Goal: Information Seeking & Learning: Learn about a topic

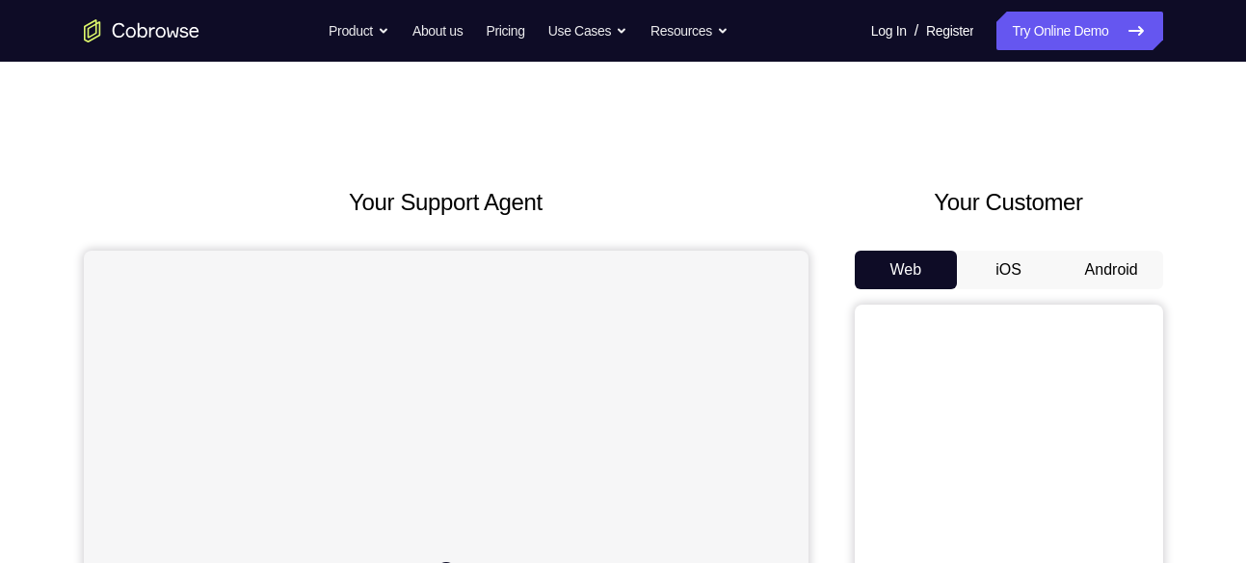
click at [1113, 277] on button "Android" at bounding box center [1111, 269] width 103 height 39
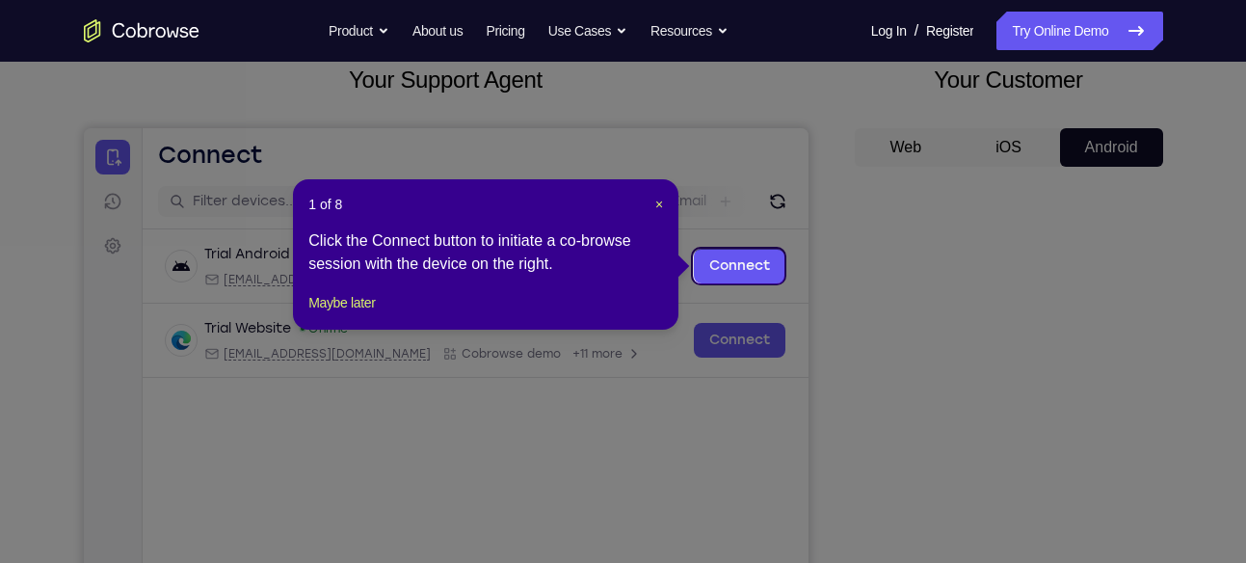
scroll to position [121, 0]
click at [334, 315] on button "Maybe later" at bounding box center [341, 303] width 66 height 23
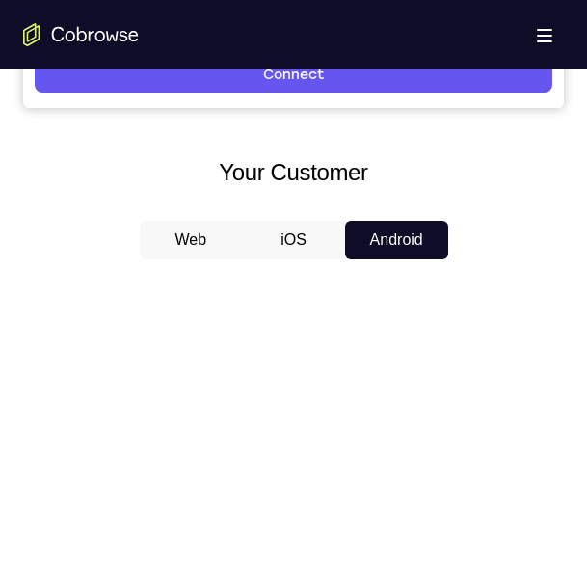
scroll to position [762, 0]
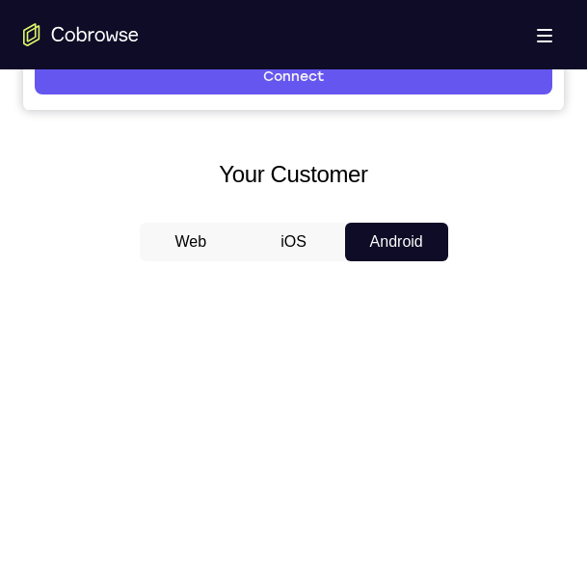
click at [162, 246] on button "Web" at bounding box center [191, 242] width 103 height 39
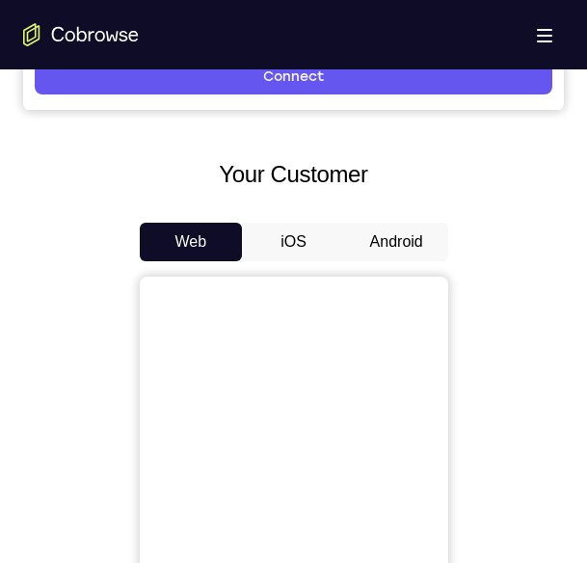
click at [387, 228] on button "Android" at bounding box center [396, 242] width 103 height 39
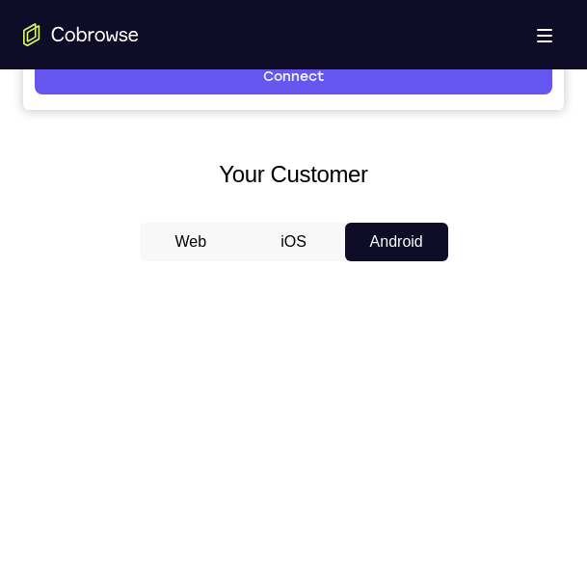
click at [269, 250] on button "iOS" at bounding box center [293, 242] width 103 height 39
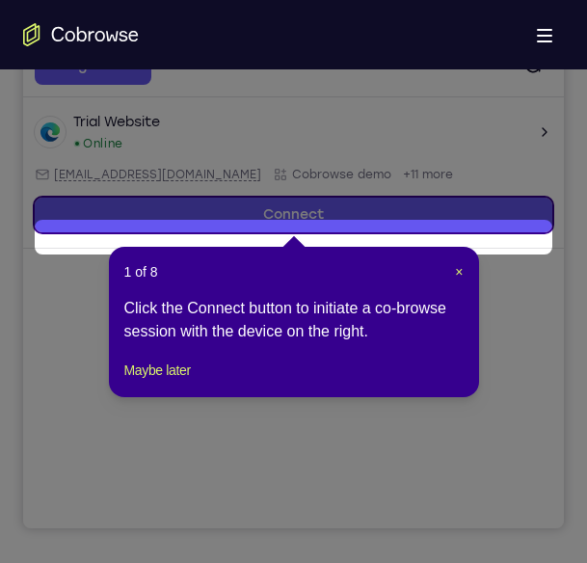
scroll to position [278, 0]
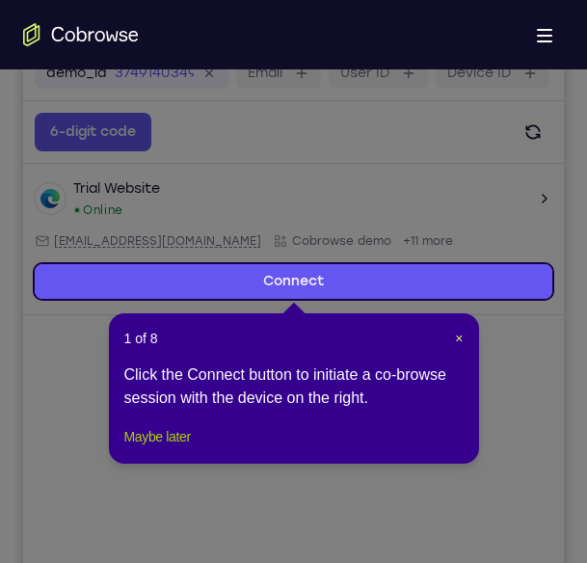
click at [166, 448] on button "Maybe later" at bounding box center [157, 436] width 66 height 23
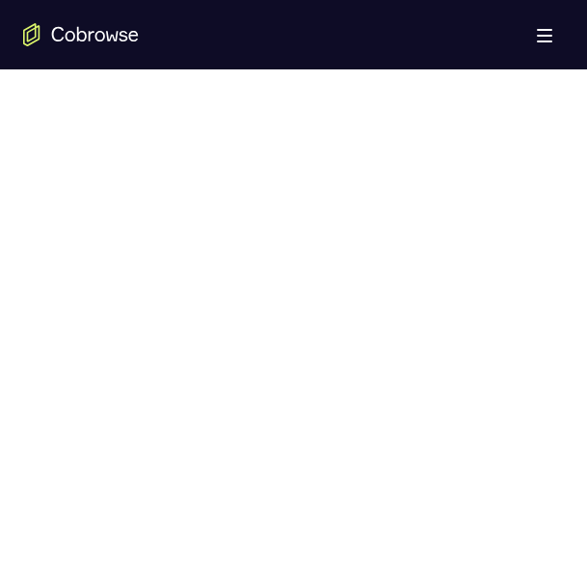
scroll to position [1085, 0]
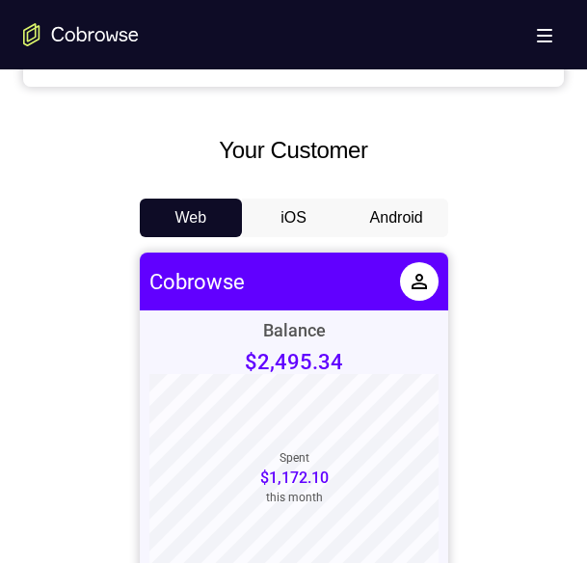
scroll to position [783, 0]
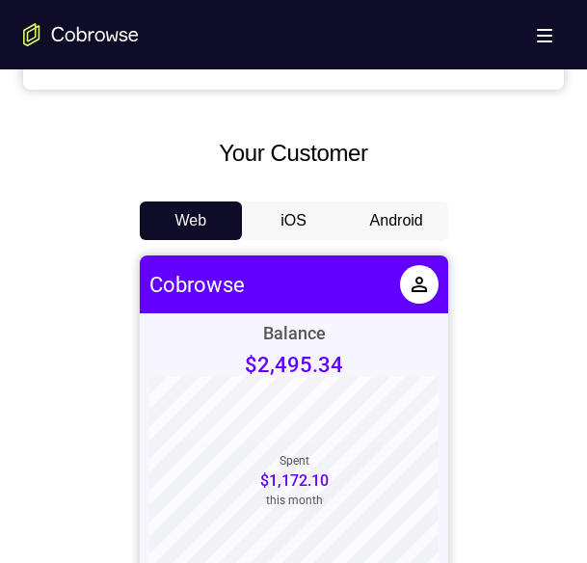
click at [406, 224] on button "Android" at bounding box center [396, 220] width 103 height 39
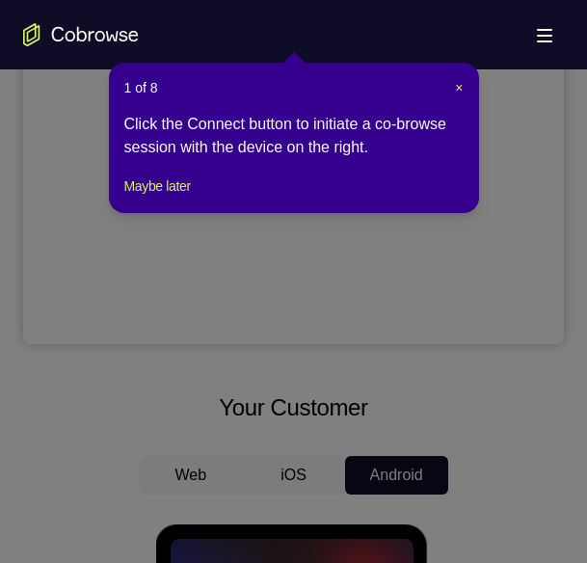
scroll to position [521, 0]
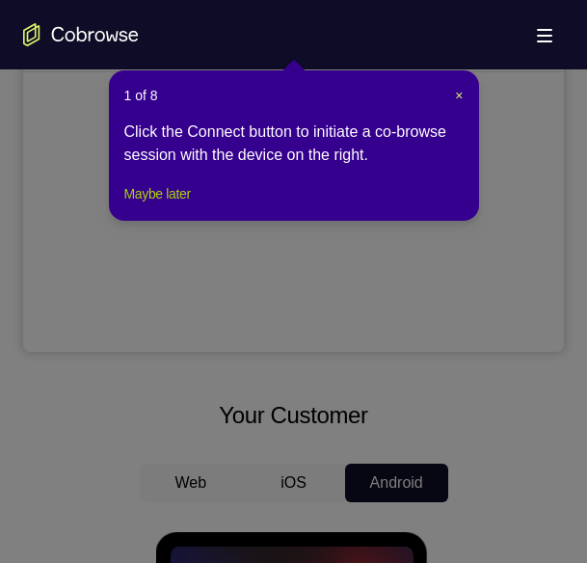
click at [152, 205] on button "Maybe later" at bounding box center [157, 193] width 66 height 23
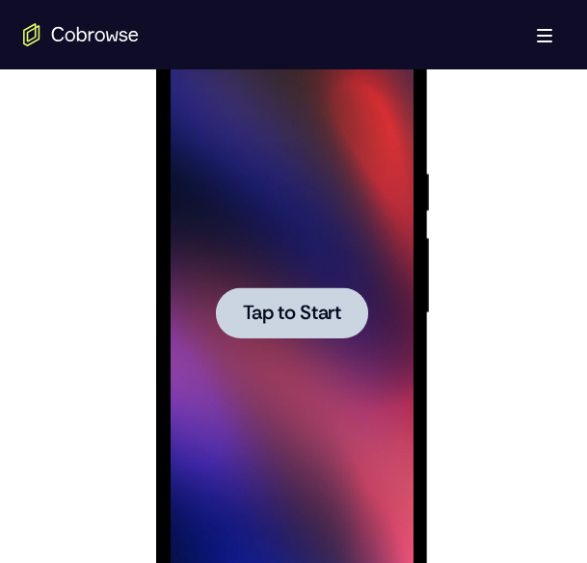
scroll to position [1028, 0]
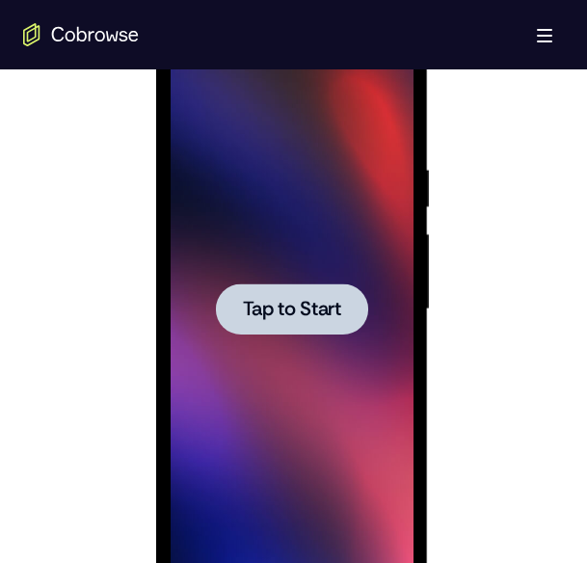
click at [310, 356] on div at bounding box center [292, 310] width 243 height 540
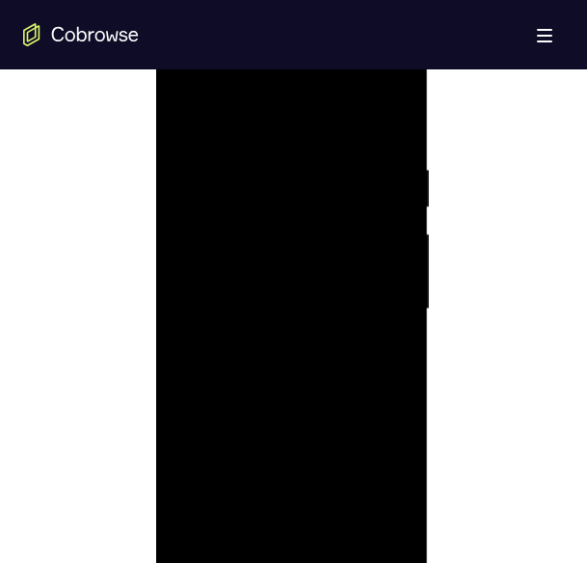
scroll to position [1072, 0]
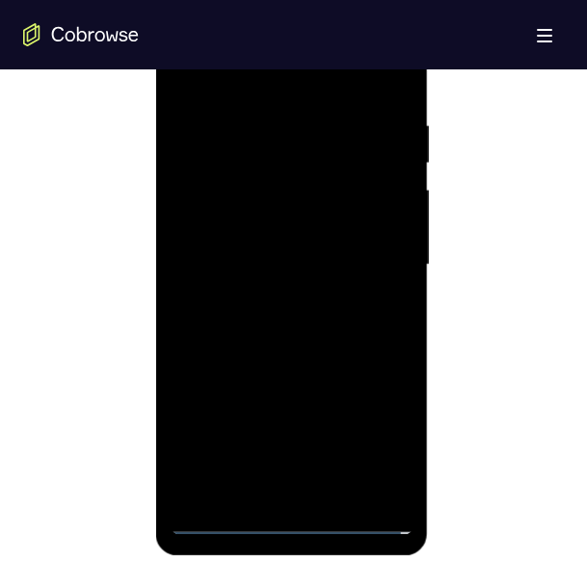
click at [294, 521] on div at bounding box center [292, 265] width 243 height 540
click at [375, 435] on div at bounding box center [292, 265] width 243 height 540
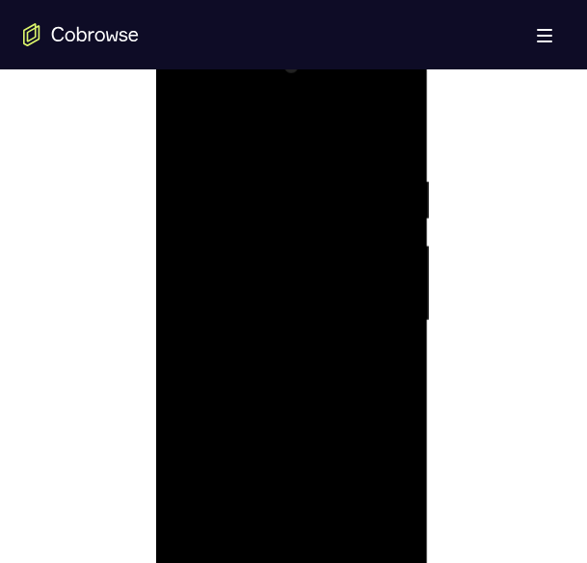
scroll to position [1015, 0]
click at [204, 131] on div at bounding box center [292, 322] width 243 height 540
click at [379, 325] on div at bounding box center [292, 322] width 243 height 540
click at [262, 354] on div at bounding box center [292, 322] width 243 height 540
click at [262, 296] on div at bounding box center [292, 322] width 243 height 540
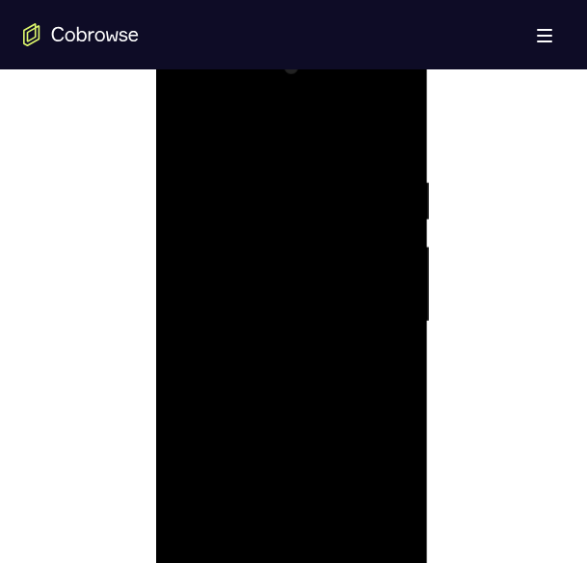
click at [236, 279] on div at bounding box center [292, 322] width 243 height 540
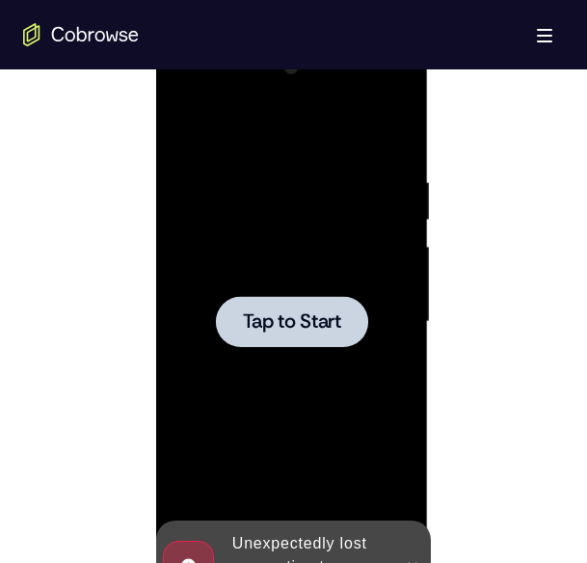
click at [240, 350] on div at bounding box center [292, 322] width 243 height 540
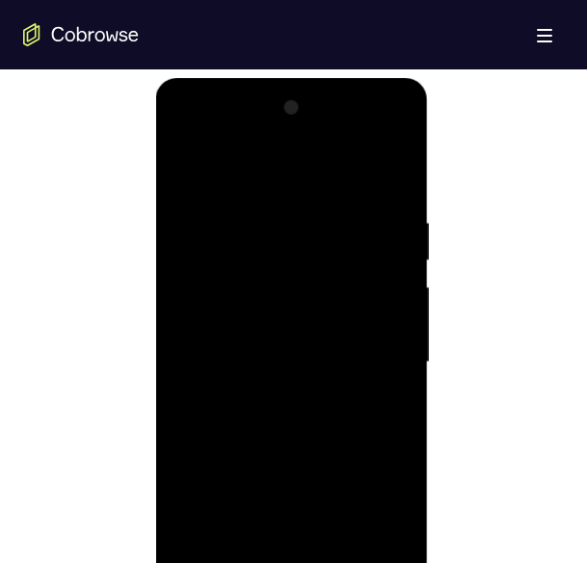
scroll to position [1042, 0]
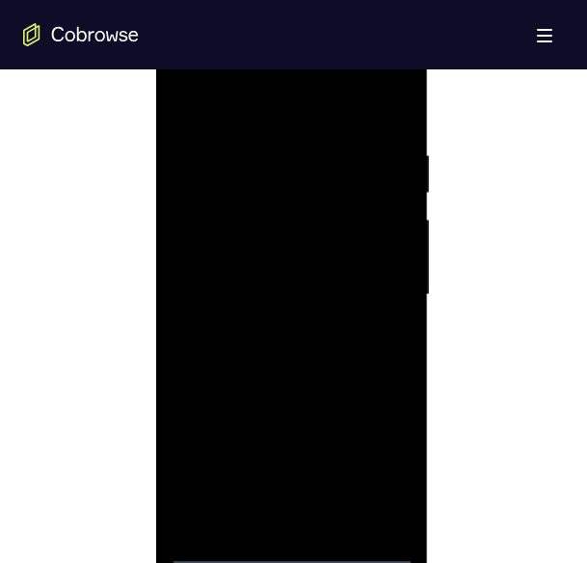
click at [292, 547] on div at bounding box center [292, 295] width 243 height 540
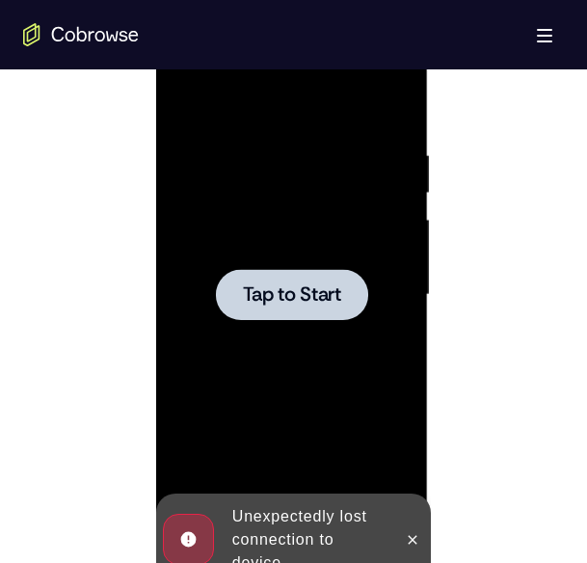
click at [290, 245] on div at bounding box center [292, 295] width 243 height 540
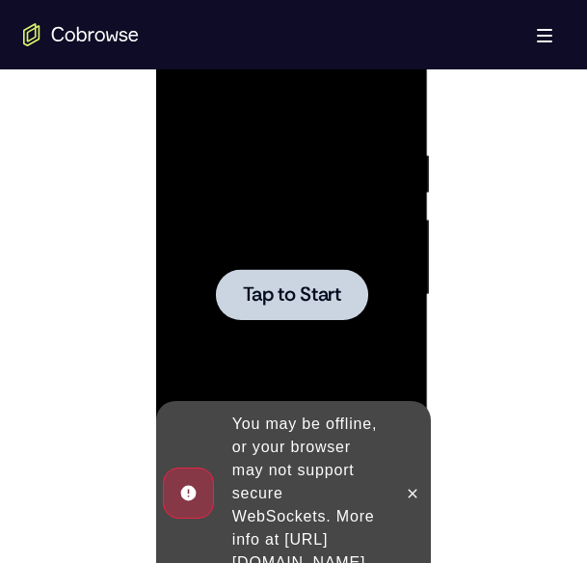
click at [338, 248] on div at bounding box center [292, 295] width 243 height 540
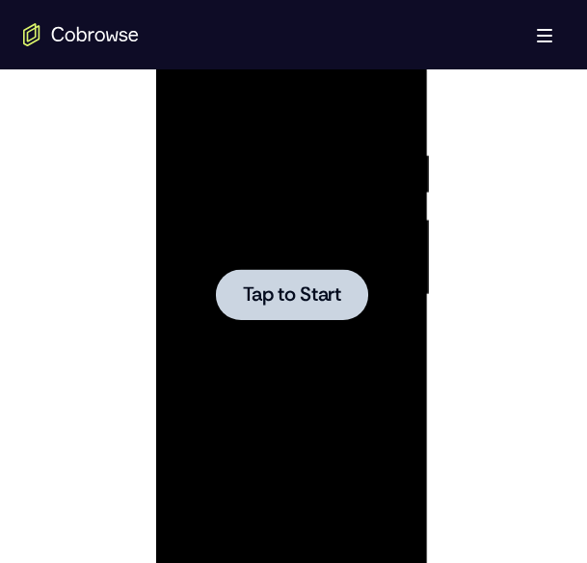
click at [324, 276] on div at bounding box center [292, 294] width 152 height 51
click at [303, 298] on span "Tap to Start" at bounding box center [292, 294] width 98 height 19
click at [297, 321] on div at bounding box center [292, 295] width 243 height 540
click at [330, 424] on div at bounding box center [292, 295] width 243 height 540
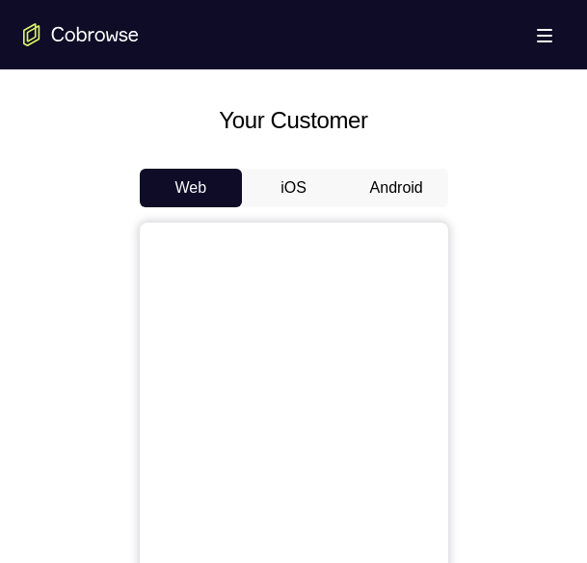
click at [410, 181] on button "Android" at bounding box center [396, 188] width 103 height 39
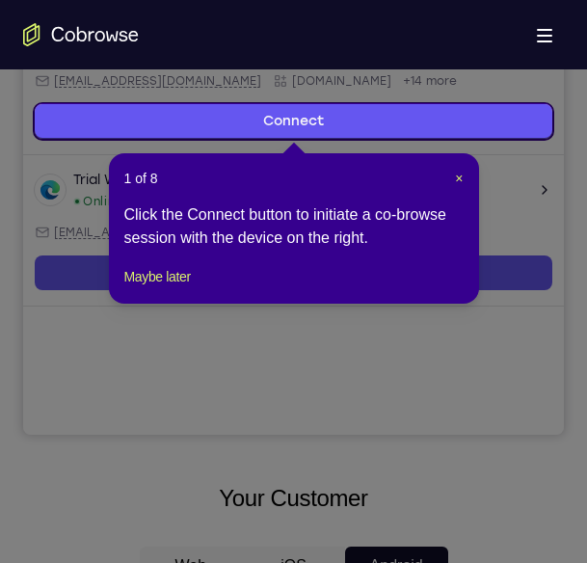
scroll to position [439, 0]
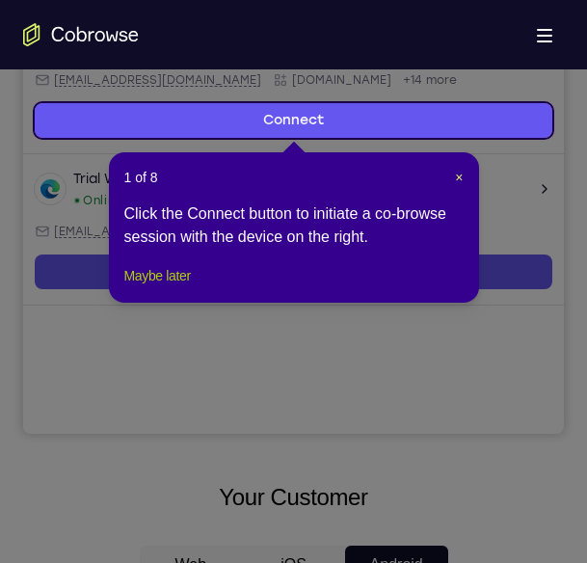
click at [161, 287] on button "Maybe later" at bounding box center [157, 275] width 66 height 23
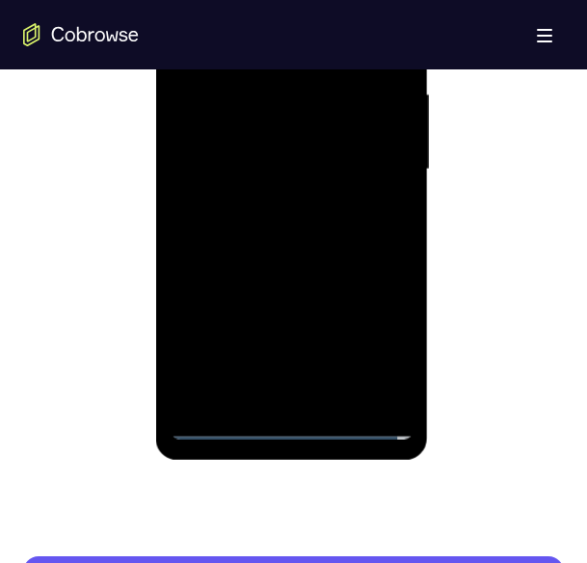
scroll to position [1169, 0]
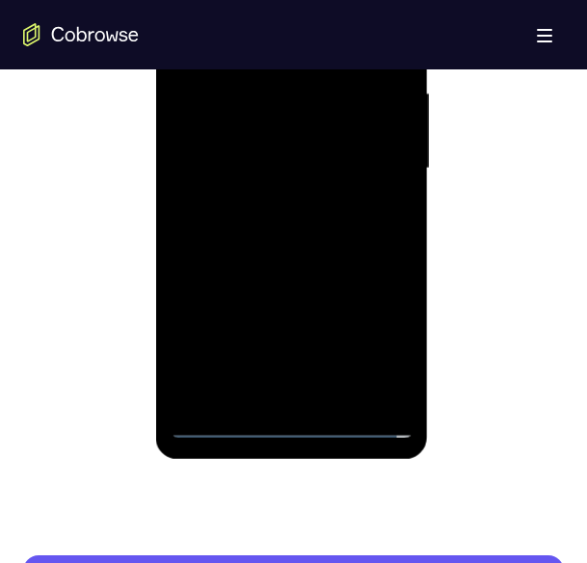
click at [288, 430] on div at bounding box center [292, 169] width 243 height 540
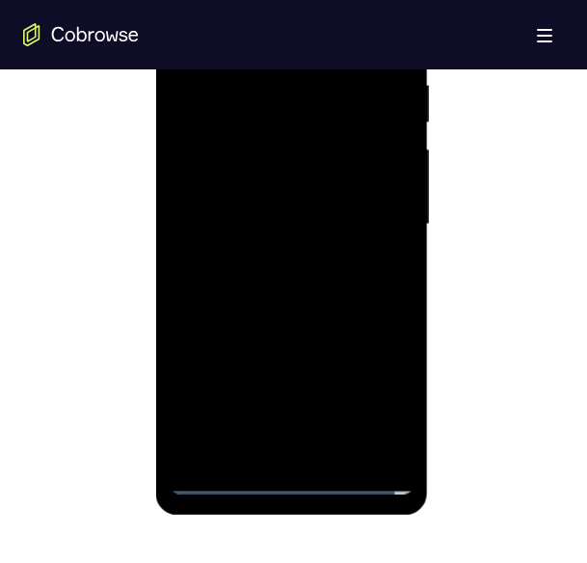
scroll to position [1087, 0]
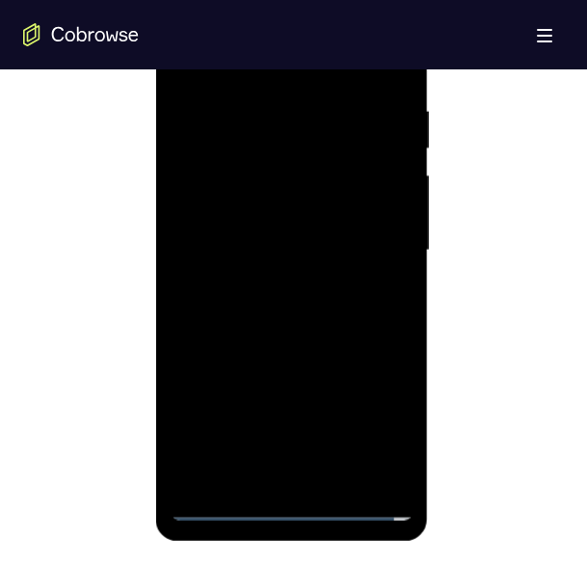
click at [371, 412] on div at bounding box center [292, 251] width 243 height 540
click at [298, 510] on div at bounding box center [292, 251] width 243 height 540
click at [386, 415] on div at bounding box center [292, 251] width 243 height 540
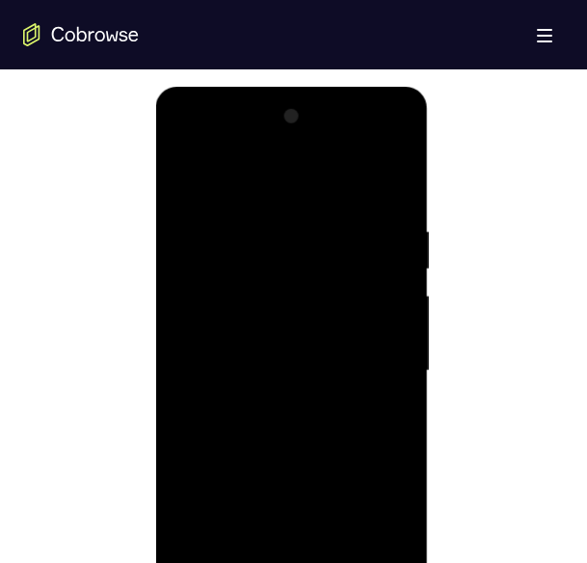
scroll to position [967, 0]
click at [255, 166] on div at bounding box center [292, 370] width 243 height 540
click at [385, 369] on div at bounding box center [292, 370] width 243 height 540
click at [277, 402] on div at bounding box center [292, 370] width 243 height 540
click at [250, 357] on div at bounding box center [292, 370] width 243 height 540
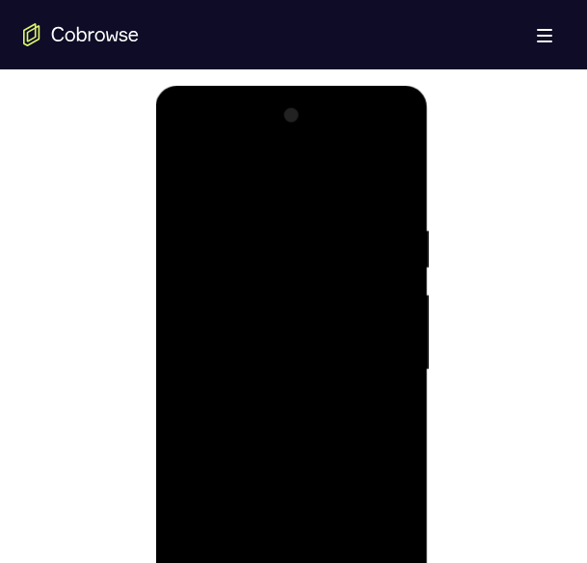
click at [220, 331] on div at bounding box center [292, 370] width 243 height 540
click at [260, 371] on div at bounding box center [292, 370] width 243 height 540
click at [267, 433] on div at bounding box center [292, 370] width 243 height 540
click at [276, 432] on div at bounding box center [292, 370] width 243 height 540
click at [311, 424] on div at bounding box center [292, 370] width 243 height 540
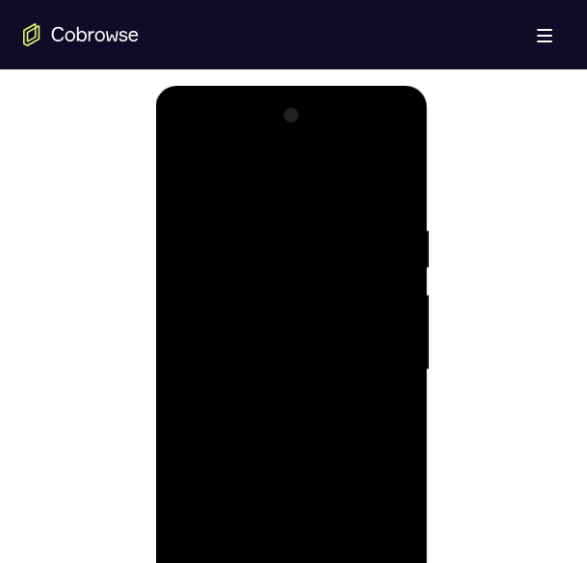
click at [311, 424] on div at bounding box center [292, 370] width 243 height 540
click at [306, 413] on div at bounding box center [292, 370] width 243 height 540
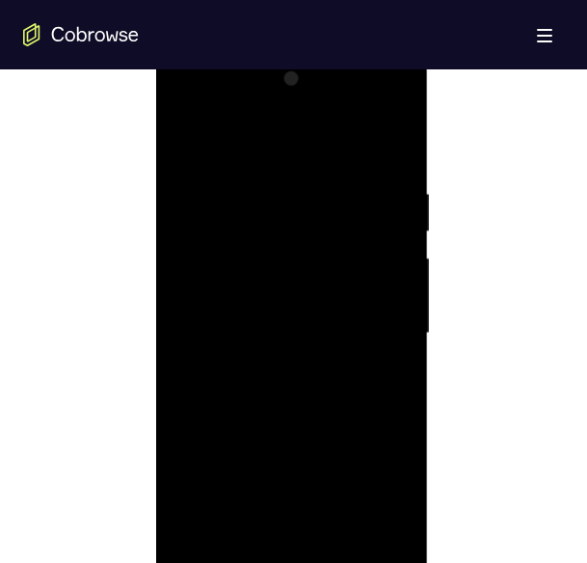
scroll to position [1003, 0]
click at [310, 402] on div at bounding box center [292, 335] width 243 height 540
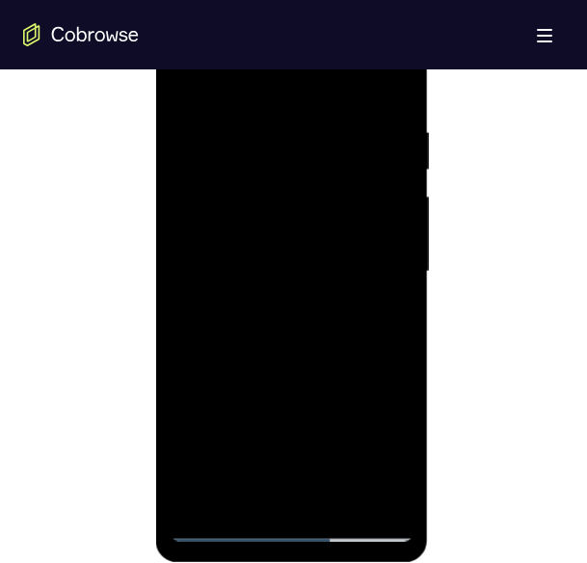
scroll to position [1064, 0]
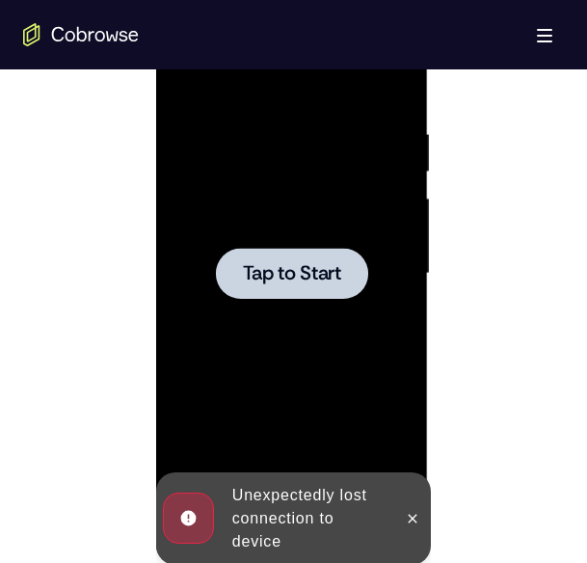
click at [316, 278] on span "Tap to Start" at bounding box center [292, 273] width 98 height 19
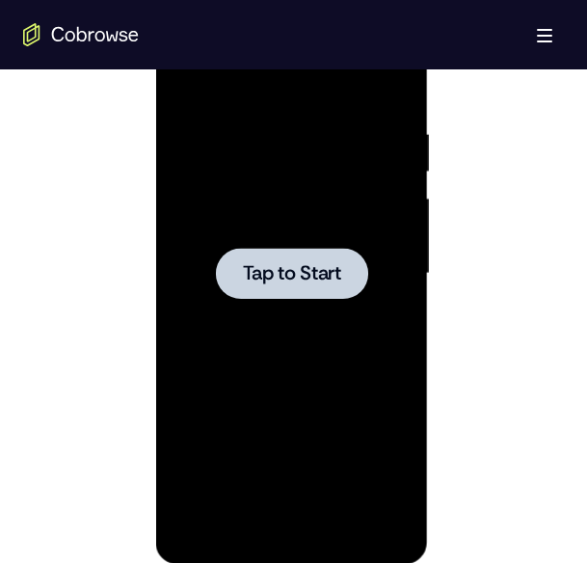
click at [303, 216] on div at bounding box center [292, 274] width 243 height 540
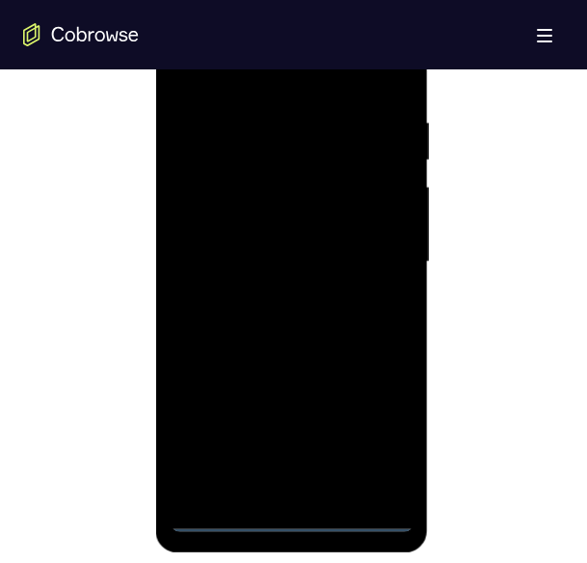
scroll to position [1073, 0]
click at [289, 519] on div at bounding box center [292, 264] width 243 height 540
click at [397, 435] on div at bounding box center [292, 264] width 243 height 540
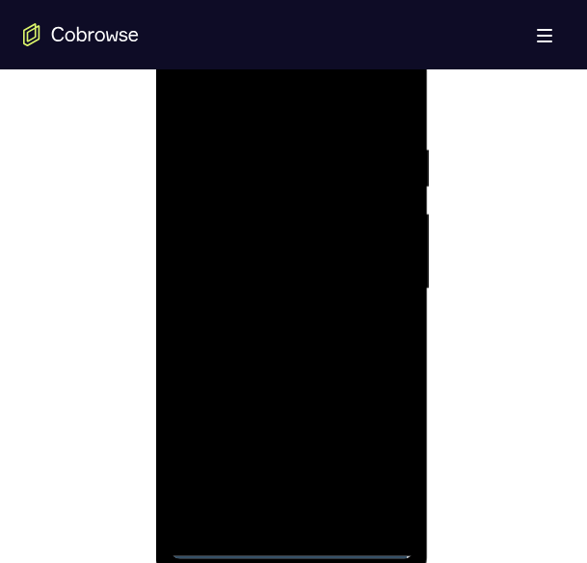
scroll to position [1046, 0]
click at [251, 105] on div at bounding box center [292, 291] width 243 height 540
click at [368, 287] on div at bounding box center [292, 291] width 243 height 540
click at [269, 322] on div at bounding box center [292, 291] width 243 height 540
click at [251, 267] on div at bounding box center [292, 291] width 243 height 540
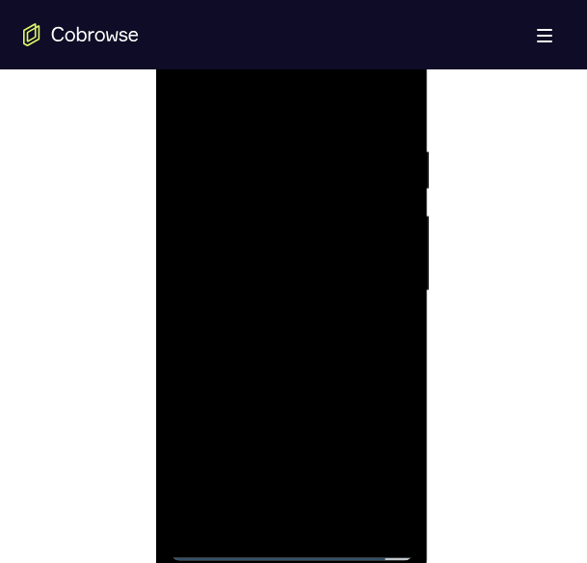
click at [272, 289] on div at bounding box center [292, 291] width 243 height 540
click at [290, 298] on div at bounding box center [292, 291] width 243 height 540
click at [311, 343] on div at bounding box center [292, 291] width 243 height 540
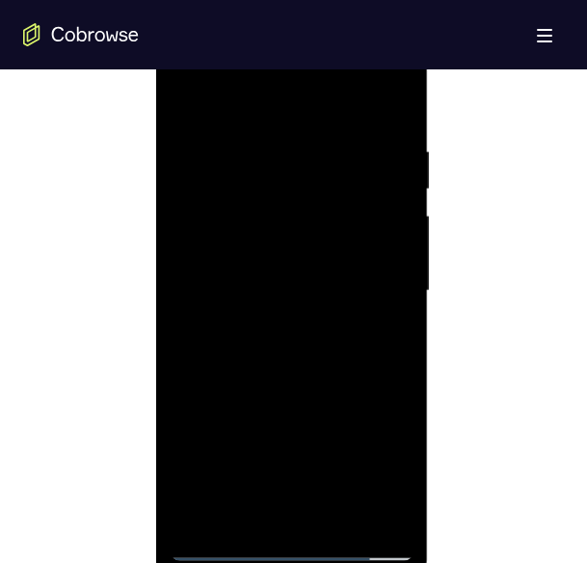
click at [296, 511] on div at bounding box center [292, 291] width 243 height 540
click at [301, 504] on div at bounding box center [292, 291] width 243 height 540
click at [286, 351] on div at bounding box center [292, 291] width 243 height 540
click at [392, 132] on div at bounding box center [292, 291] width 243 height 540
click at [384, 314] on div at bounding box center [292, 291] width 243 height 540
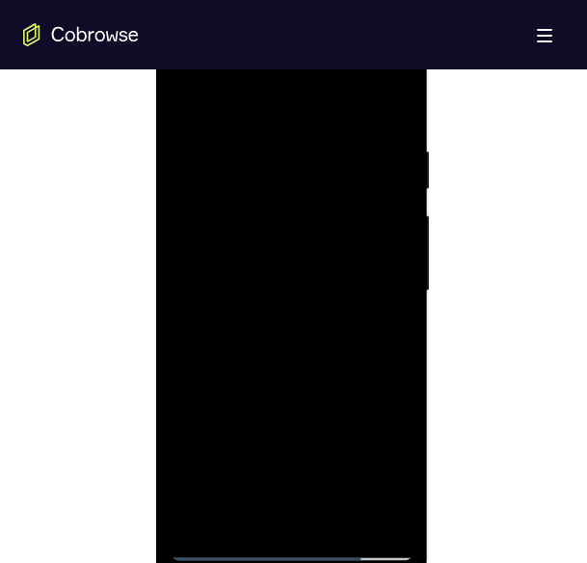
click at [390, 131] on div at bounding box center [292, 291] width 243 height 540
click at [230, 547] on div at bounding box center [292, 291] width 243 height 540
click at [271, 327] on div at bounding box center [292, 291] width 243 height 540
click at [389, 137] on div at bounding box center [292, 291] width 243 height 540
click at [388, 136] on div at bounding box center [292, 291] width 243 height 540
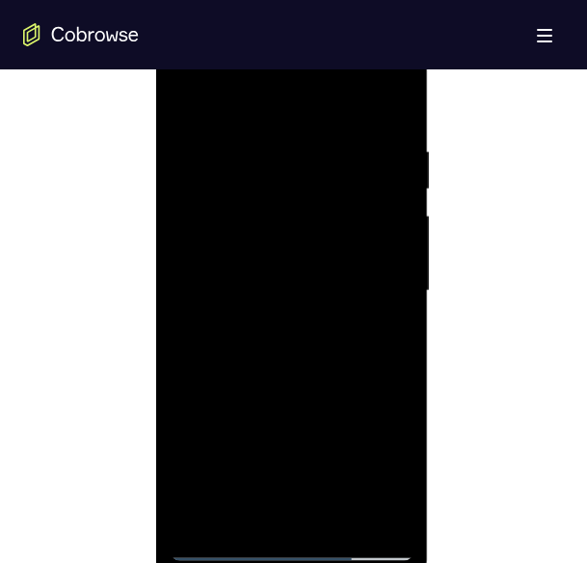
click at [225, 551] on div at bounding box center [292, 291] width 243 height 540
click at [216, 542] on div at bounding box center [292, 291] width 243 height 540
click at [384, 461] on div at bounding box center [292, 291] width 243 height 540
click at [213, 224] on div at bounding box center [292, 291] width 243 height 540
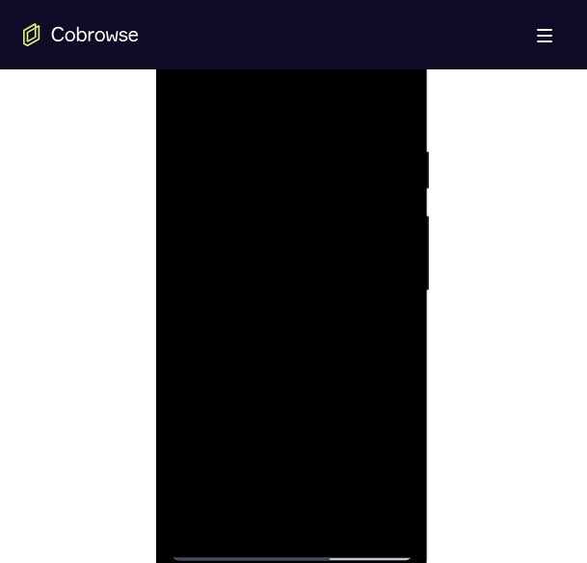
click at [302, 363] on div at bounding box center [292, 291] width 243 height 540
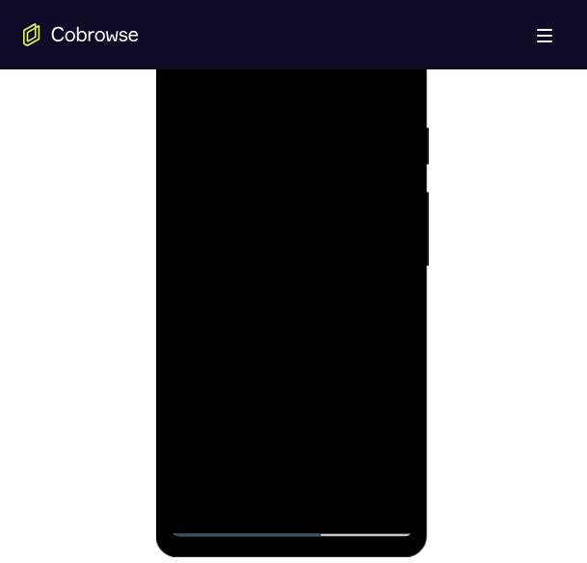
click at [400, 356] on div at bounding box center [292, 267] width 243 height 540
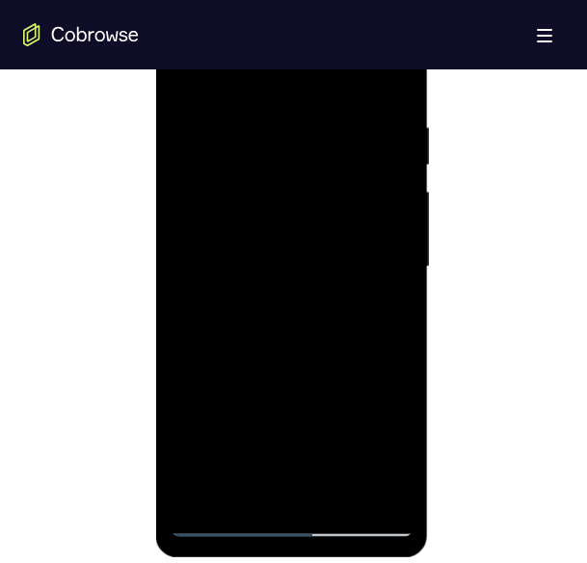
click at [400, 356] on div at bounding box center [292, 267] width 243 height 540
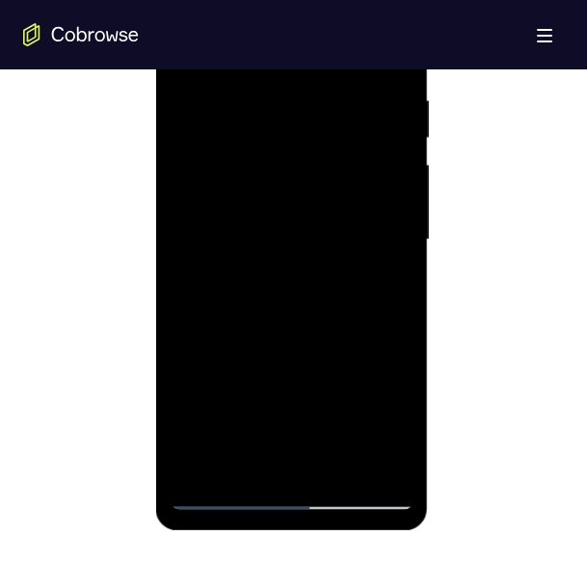
scroll to position [1118, 0]
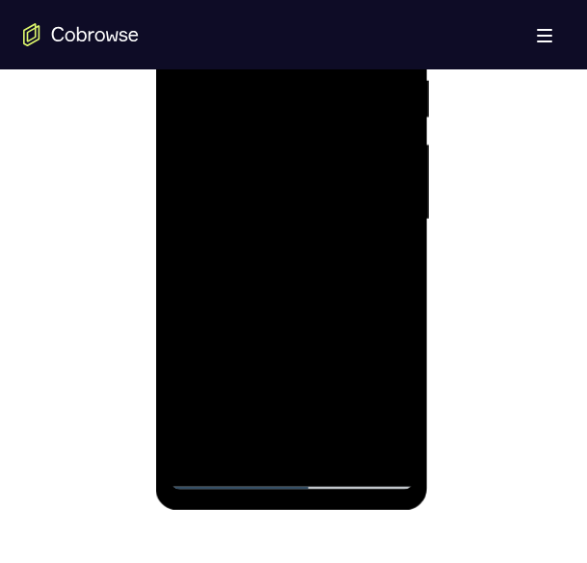
click at [225, 477] on div at bounding box center [292, 220] width 243 height 540
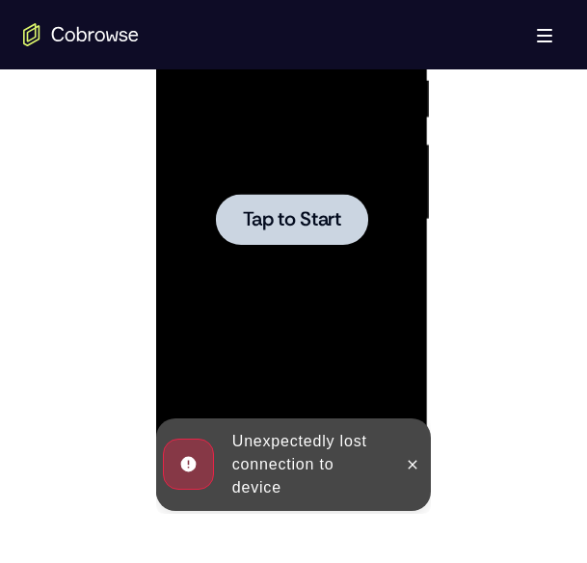
click at [308, 237] on div at bounding box center [292, 219] width 152 height 51
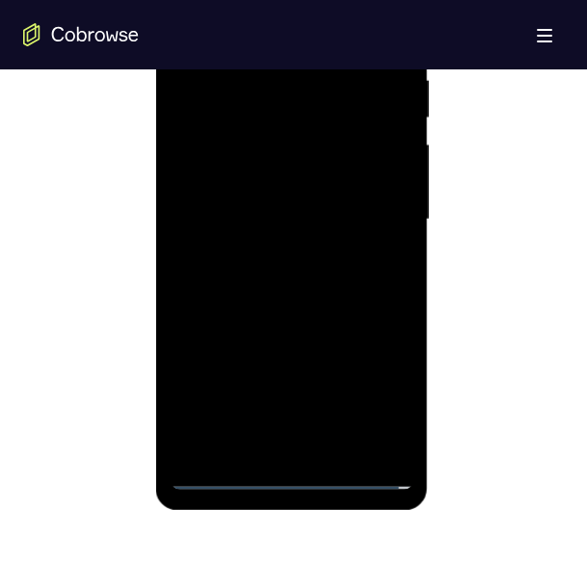
click at [295, 475] on div at bounding box center [292, 220] width 243 height 540
click at [363, 407] on div at bounding box center [292, 220] width 243 height 540
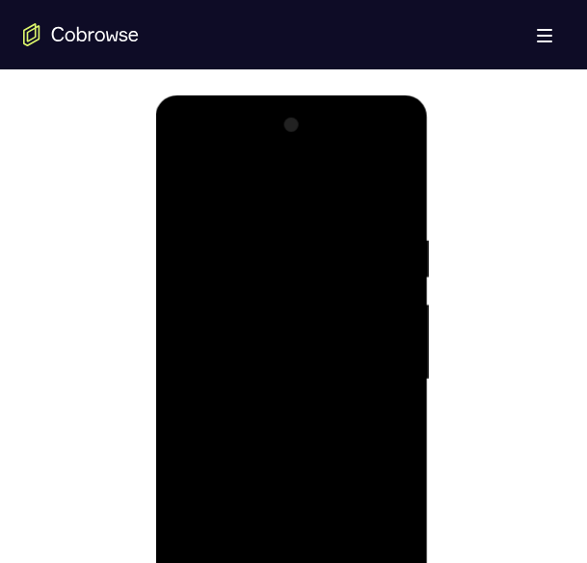
scroll to position [943, 0]
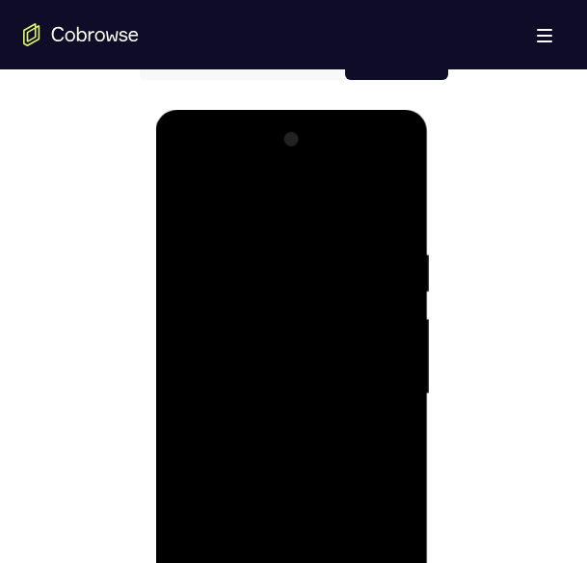
click at [276, 203] on div at bounding box center [292, 394] width 243 height 540
click at [382, 391] on div at bounding box center [292, 394] width 243 height 540
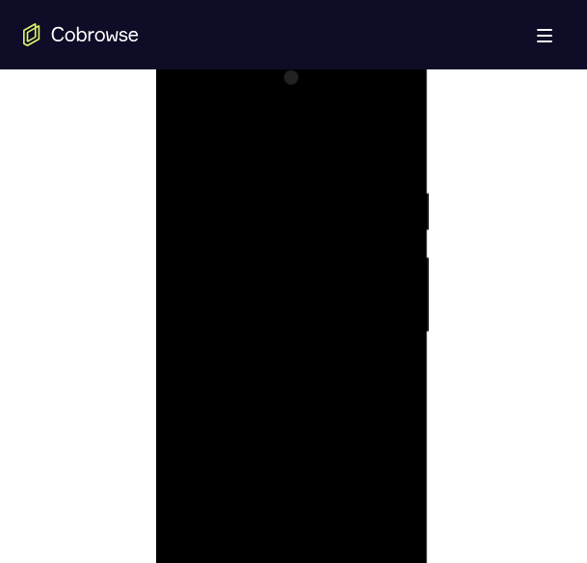
scroll to position [1007, 0]
click at [274, 365] on div at bounding box center [292, 331] width 243 height 540
click at [260, 309] on div at bounding box center [292, 331] width 243 height 540
click at [301, 326] on div at bounding box center [292, 331] width 243 height 540
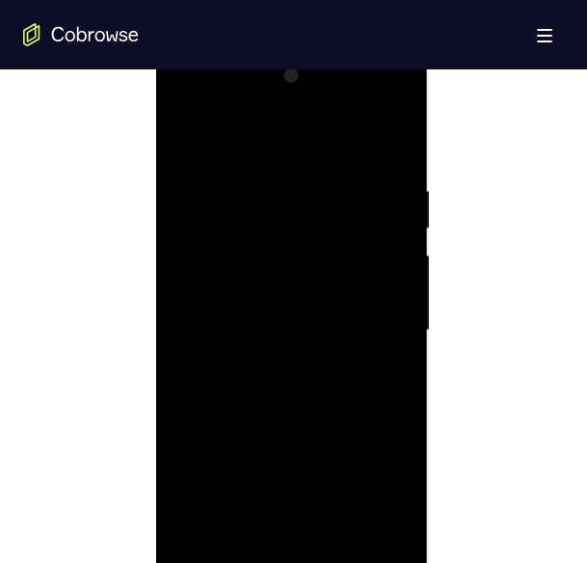
click at [301, 326] on div at bounding box center [292, 331] width 243 height 540
click at [303, 378] on div at bounding box center [292, 331] width 243 height 540
click at [286, 374] on div at bounding box center [292, 297] width 243 height 540
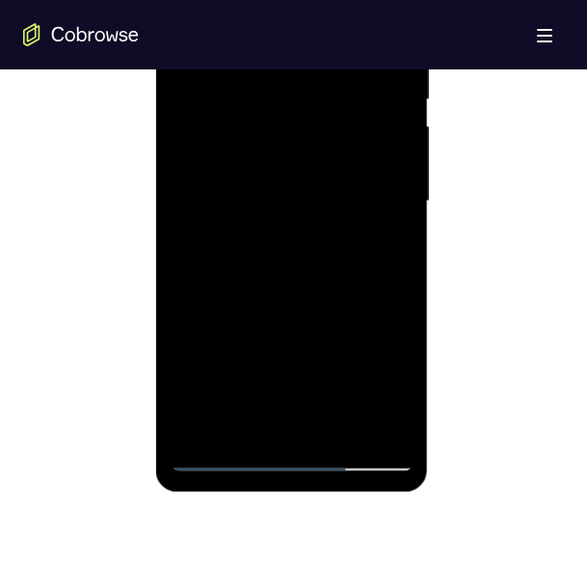
click at [223, 455] on div at bounding box center [292, 202] width 243 height 540
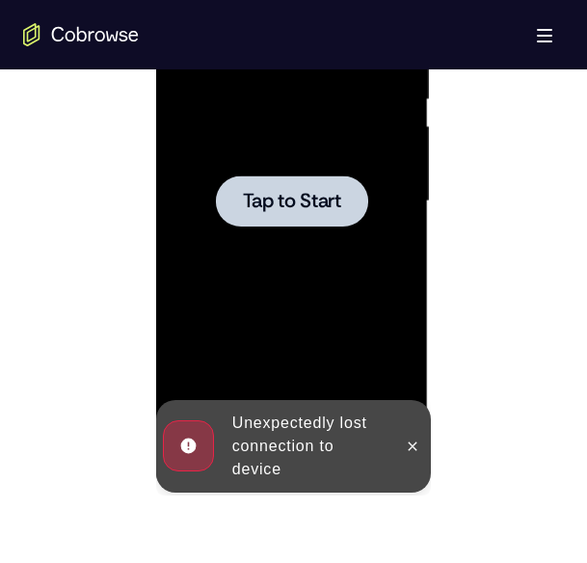
click at [279, 268] on div at bounding box center [292, 202] width 243 height 540
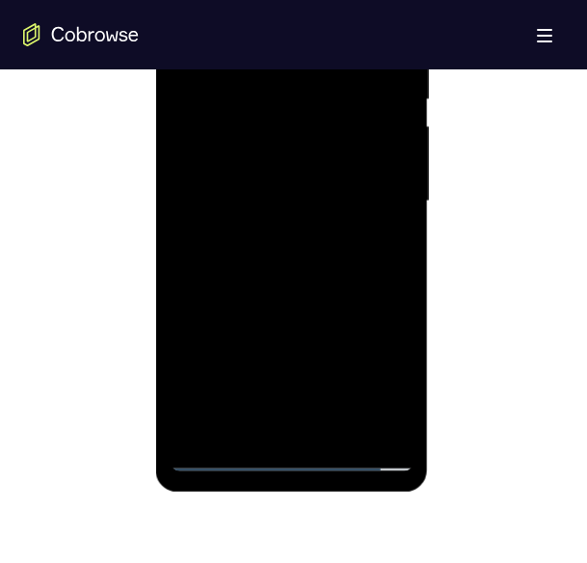
click at [281, 459] on div at bounding box center [292, 202] width 243 height 540
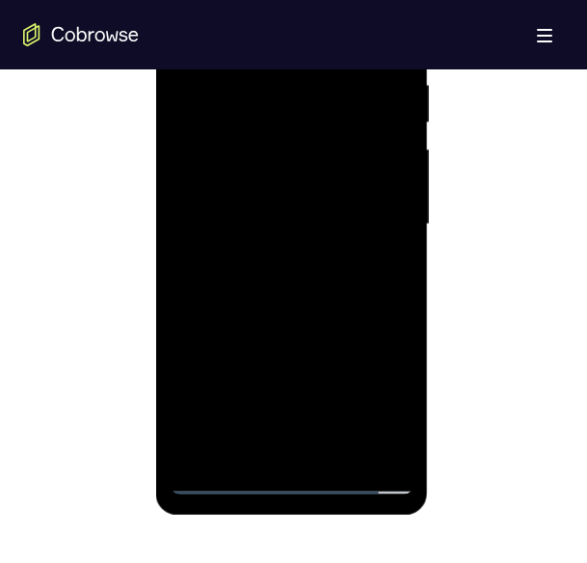
scroll to position [1112, 0]
click at [379, 402] on div at bounding box center [292, 226] width 243 height 540
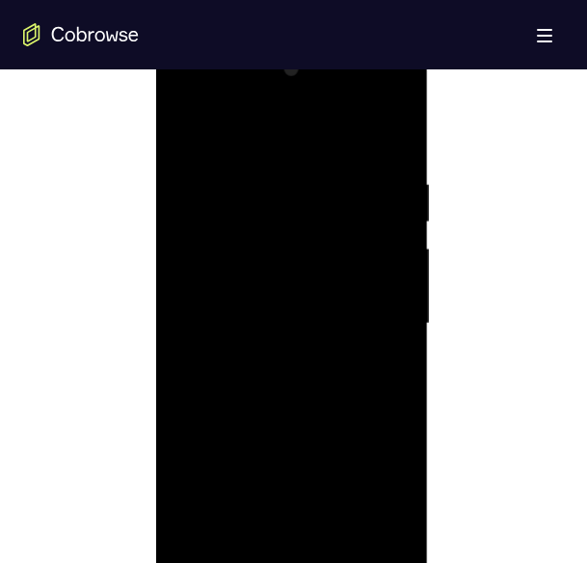
scroll to position [1013, 0]
click at [236, 127] on div at bounding box center [292, 325] width 243 height 540
click at [370, 317] on div at bounding box center [292, 325] width 243 height 540
click at [275, 357] on div at bounding box center [292, 325] width 243 height 540
click at [249, 305] on div at bounding box center [292, 325] width 243 height 540
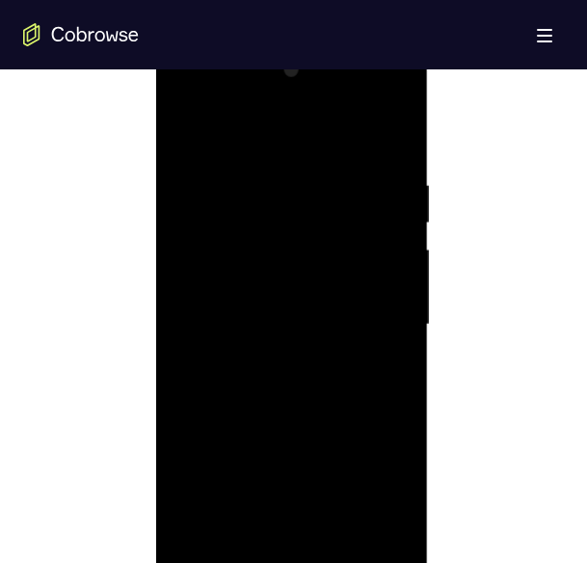
click at [250, 283] on div at bounding box center [292, 325] width 243 height 540
click at [281, 318] on div at bounding box center [292, 325] width 243 height 540
click at [319, 400] on div at bounding box center [292, 325] width 243 height 540
click at [286, 403] on div at bounding box center [292, 325] width 243 height 540
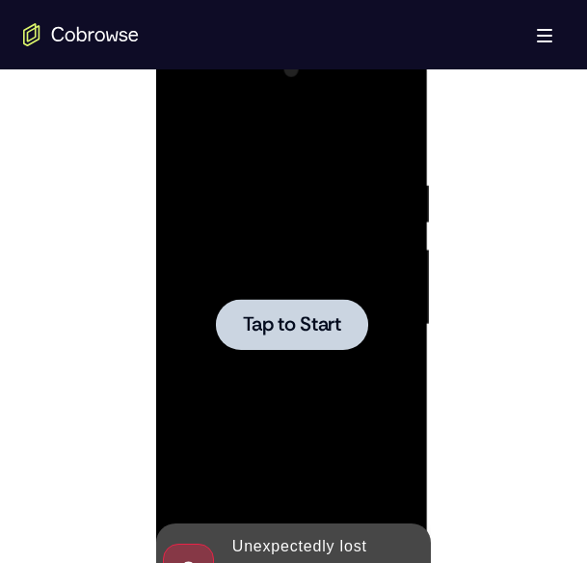
click at [334, 295] on div at bounding box center [292, 325] width 243 height 540
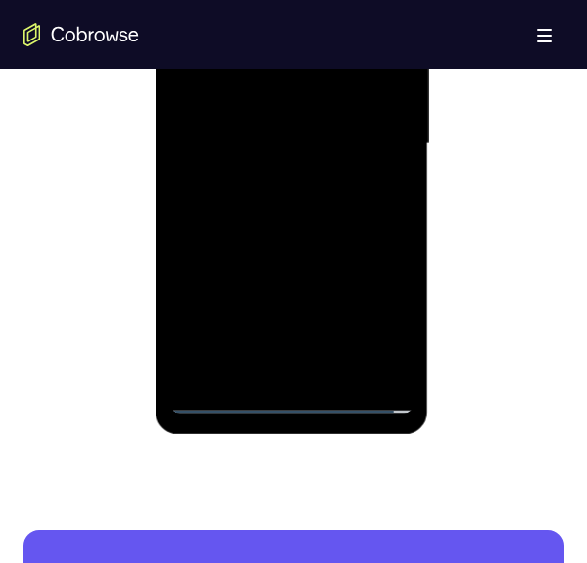
scroll to position [1218, 0]
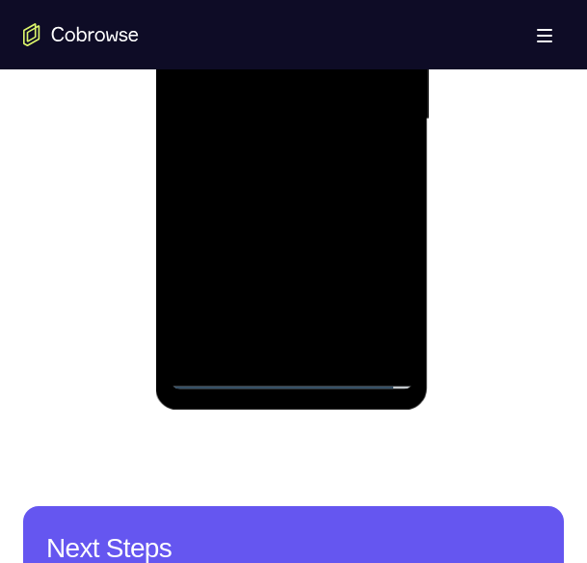
click at [289, 378] on div at bounding box center [292, 120] width 243 height 540
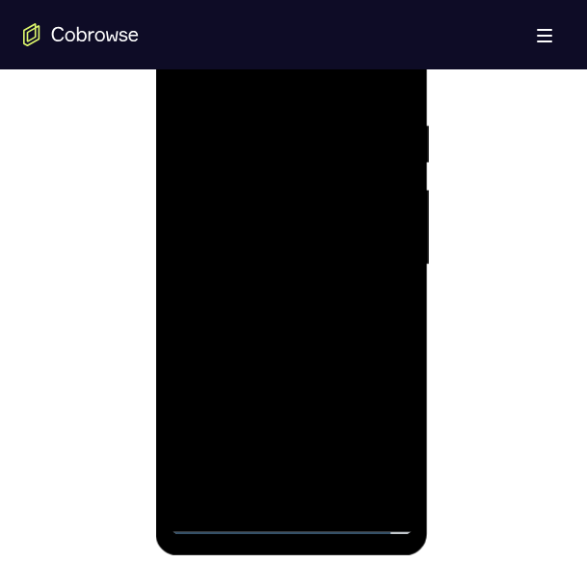
scroll to position [1071, 0]
click at [388, 437] on div at bounding box center [292, 266] width 243 height 540
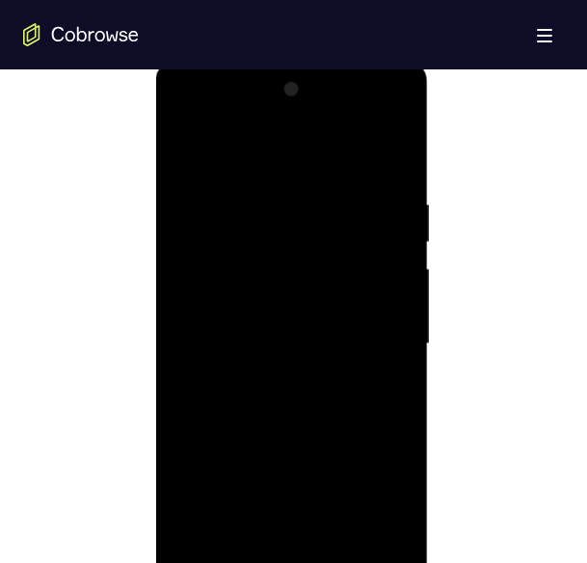
scroll to position [991, 0]
click at [248, 174] on div at bounding box center [292, 346] width 243 height 540
click at [371, 335] on div at bounding box center [292, 346] width 243 height 540
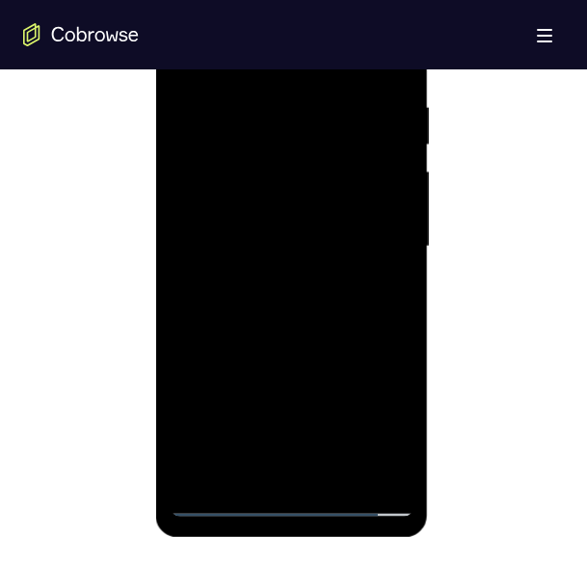
scroll to position [1087, 0]
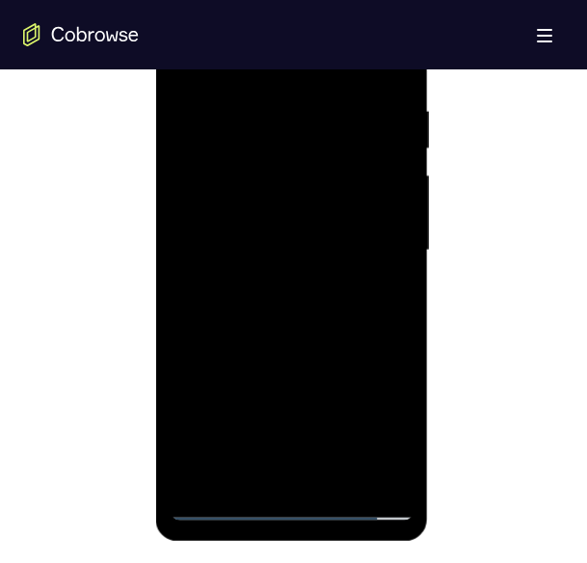
click at [268, 281] on div at bounding box center [292, 251] width 243 height 540
click at [238, 237] on div at bounding box center [292, 251] width 243 height 540
click at [259, 243] on div at bounding box center [292, 251] width 243 height 540
click at [284, 320] on div at bounding box center [292, 251] width 243 height 540
click at [300, 308] on div at bounding box center [292, 251] width 243 height 540
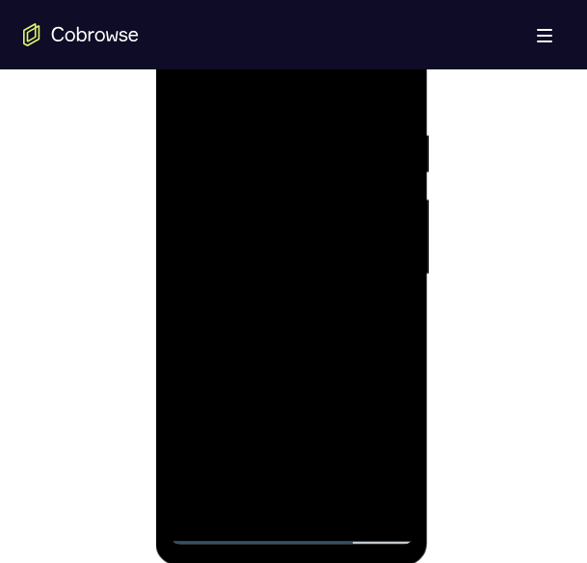
scroll to position [1061, 0]
click at [333, 346] on div at bounding box center [292, 277] width 243 height 540
click at [384, 501] on div at bounding box center [292, 277] width 243 height 540
click at [395, 79] on div at bounding box center [292, 277] width 243 height 540
click at [303, 372] on div at bounding box center [292, 277] width 243 height 540
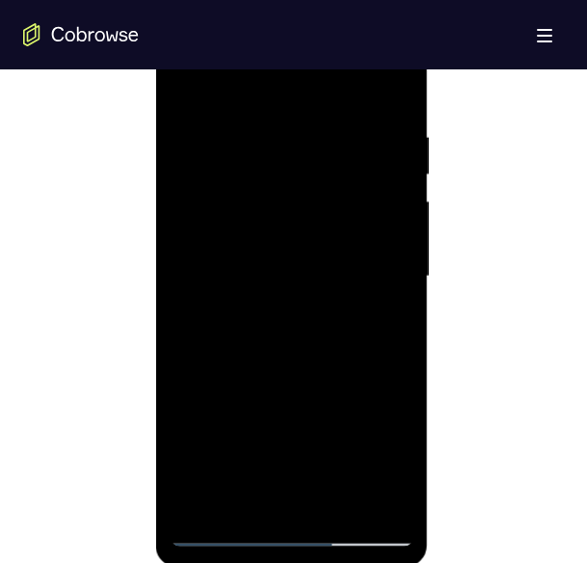
click at [393, 499] on div at bounding box center [292, 277] width 243 height 540
click at [251, 449] on div at bounding box center [292, 277] width 243 height 540
click at [391, 502] on div at bounding box center [292, 277] width 243 height 540
drag, startPoint x: 319, startPoint y: 445, endPoint x: 339, endPoint y: 152, distance: 293.6
click at [339, 152] on div at bounding box center [292, 277] width 243 height 540
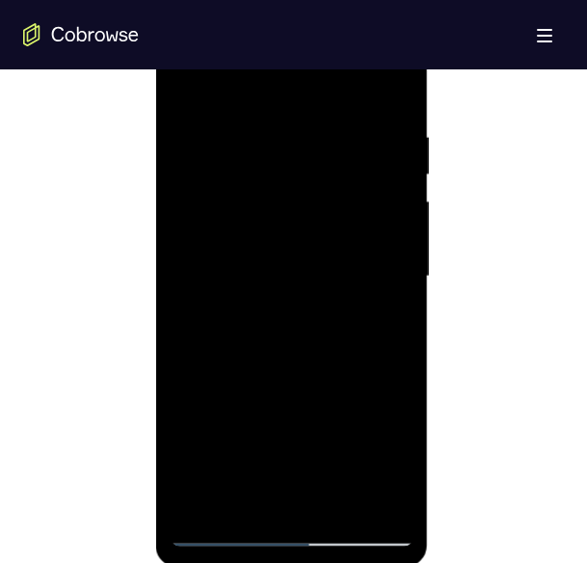
click at [263, 435] on div at bounding box center [292, 277] width 243 height 540
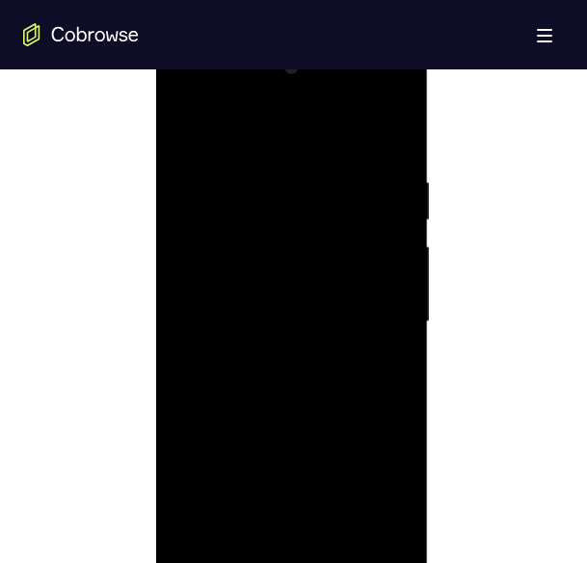
scroll to position [1015, 0]
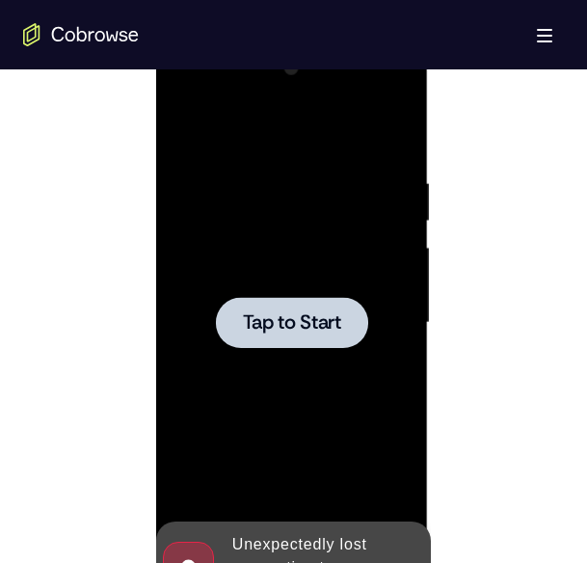
click at [291, 234] on div at bounding box center [292, 323] width 243 height 540
click at [314, 375] on div at bounding box center [292, 323] width 243 height 540
click at [325, 353] on div at bounding box center [292, 323] width 243 height 540
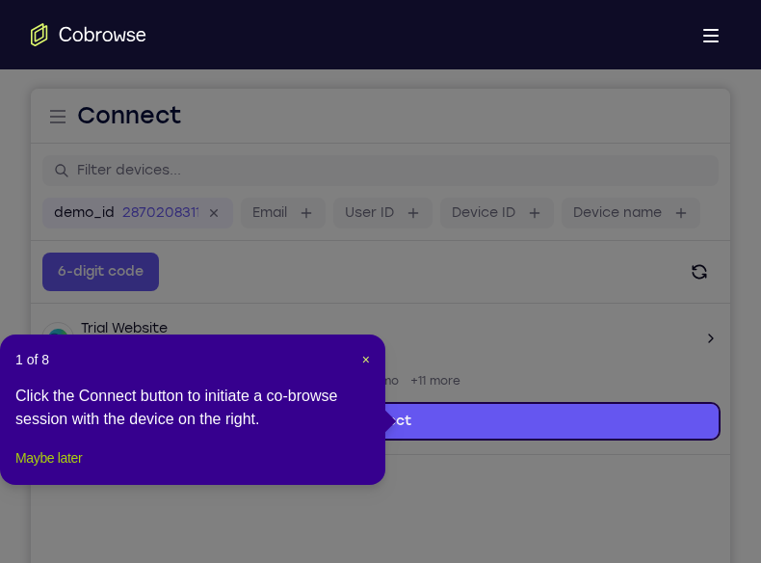
click at [48, 469] on button "Maybe later" at bounding box center [48, 457] width 66 height 23
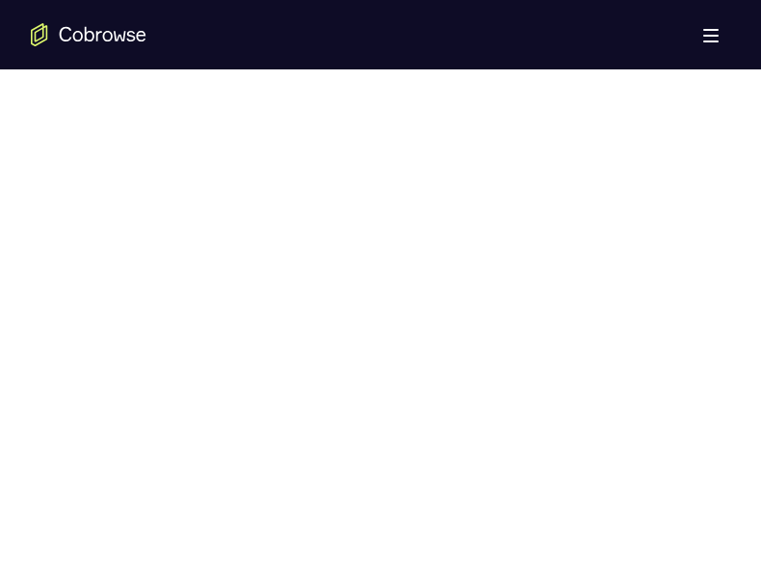
scroll to position [1069, 0]
